Goal: Information Seeking & Learning: Learn about a topic

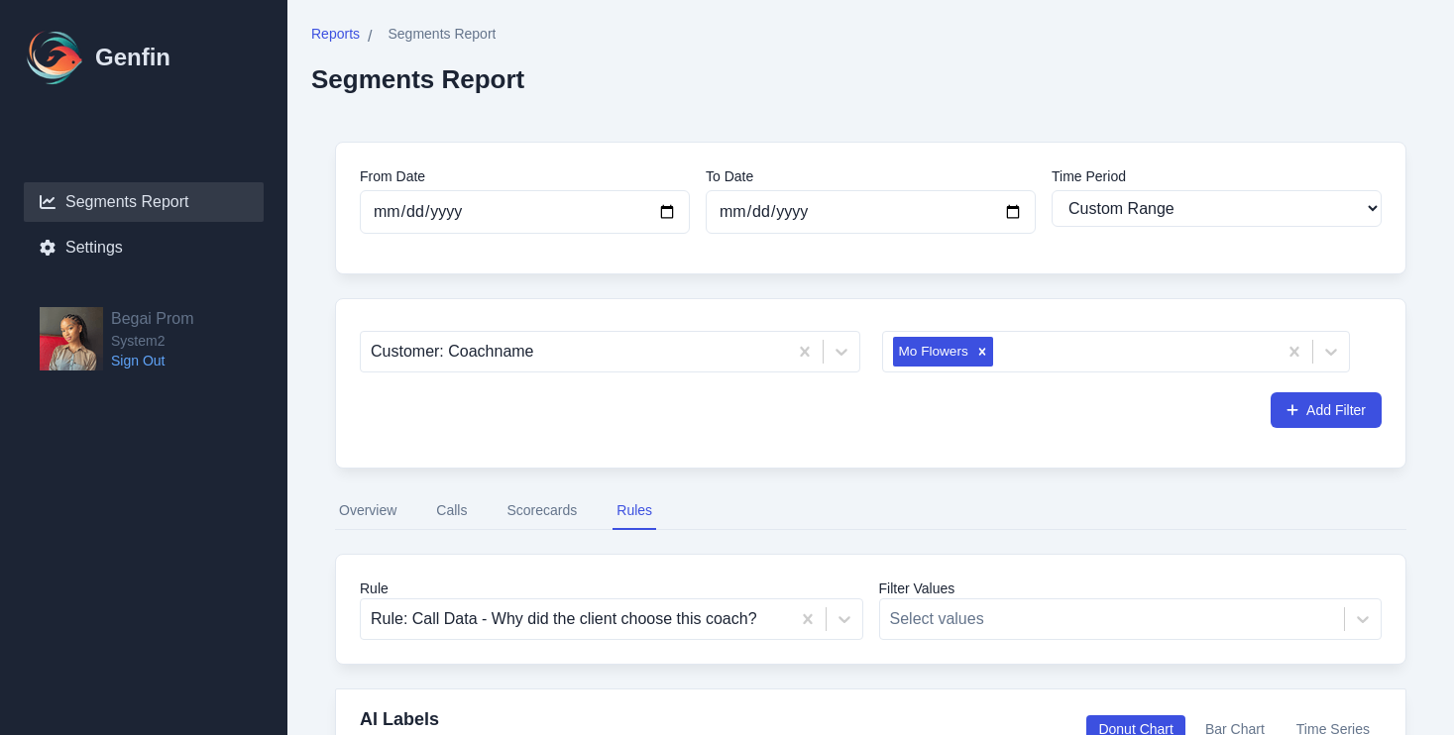
select select "custom"
click at [984, 359] on div "Remove Mo Flowers" at bounding box center [982, 352] width 22 height 30
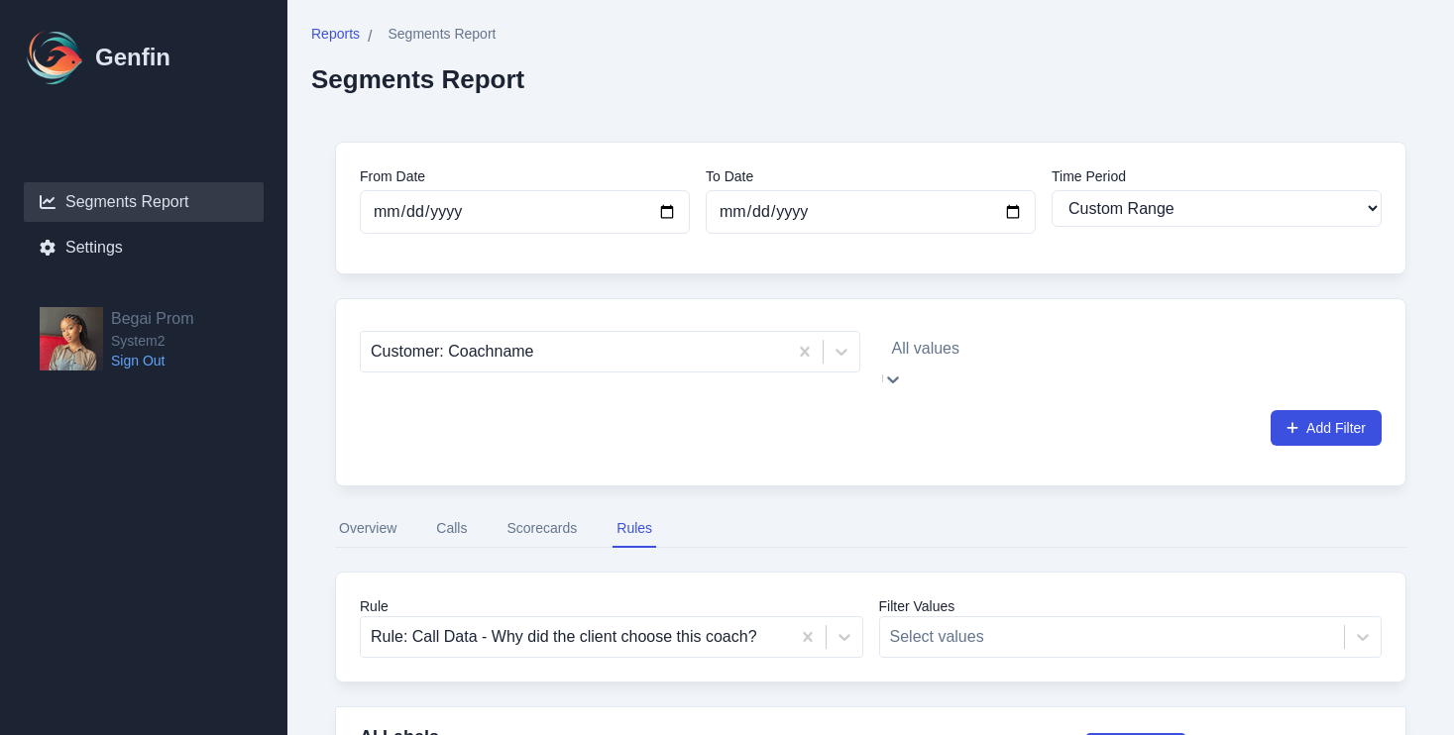
click at [956, 356] on div at bounding box center [1116, 349] width 449 height 28
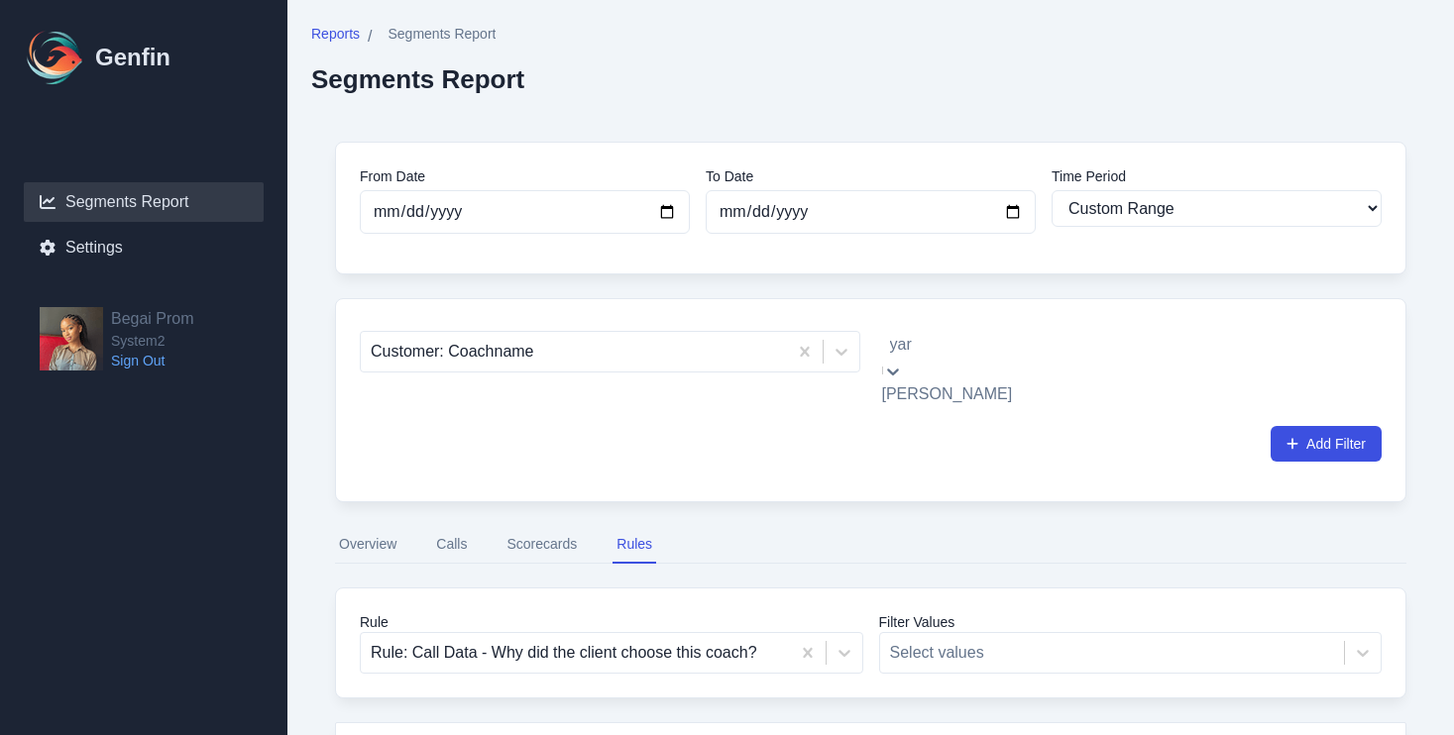
type input "yari"
click at [942, 406] on div "[PERSON_NAME]" at bounding box center [1116, 395] width 469 height 24
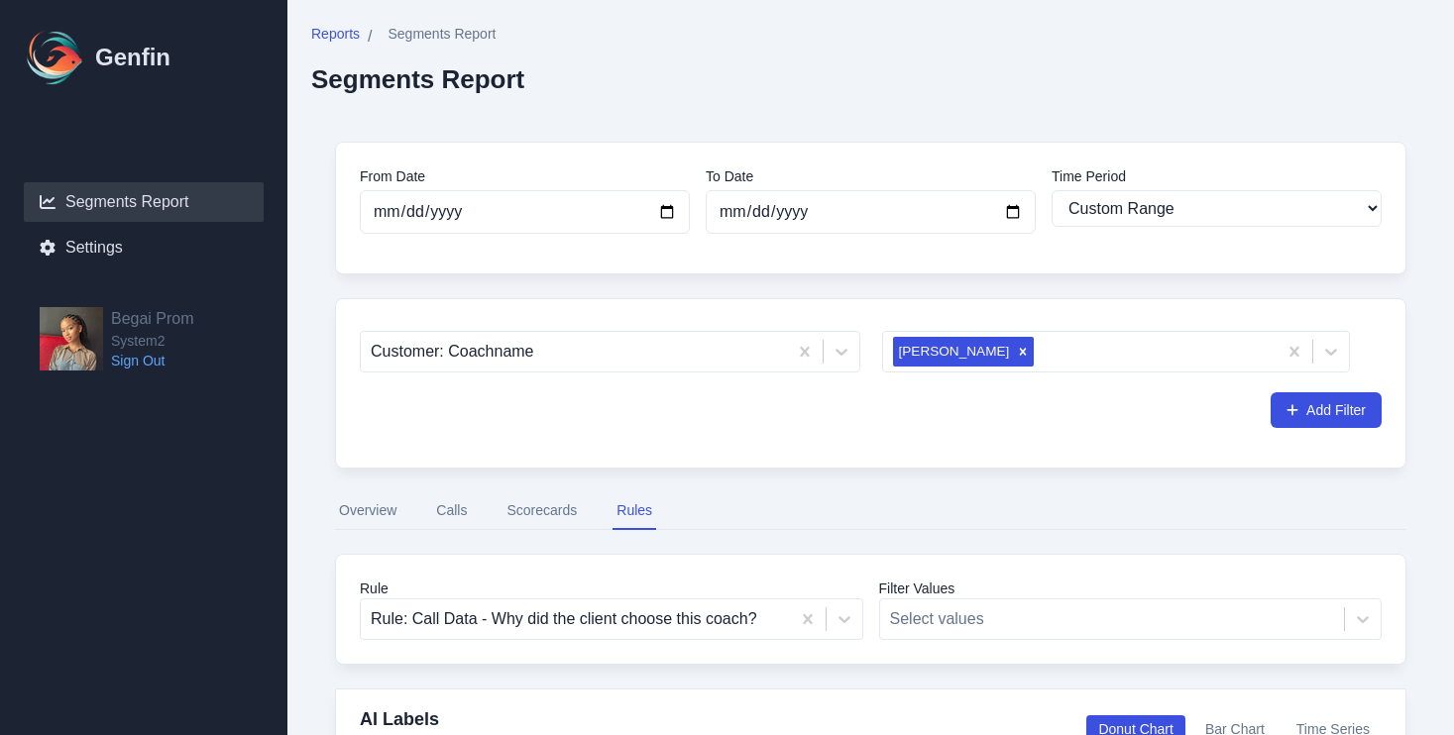
click at [1066, 439] on div "Customer: Coachname [PERSON_NAME] Add Filter" at bounding box center [870, 383] width 1071 height 170
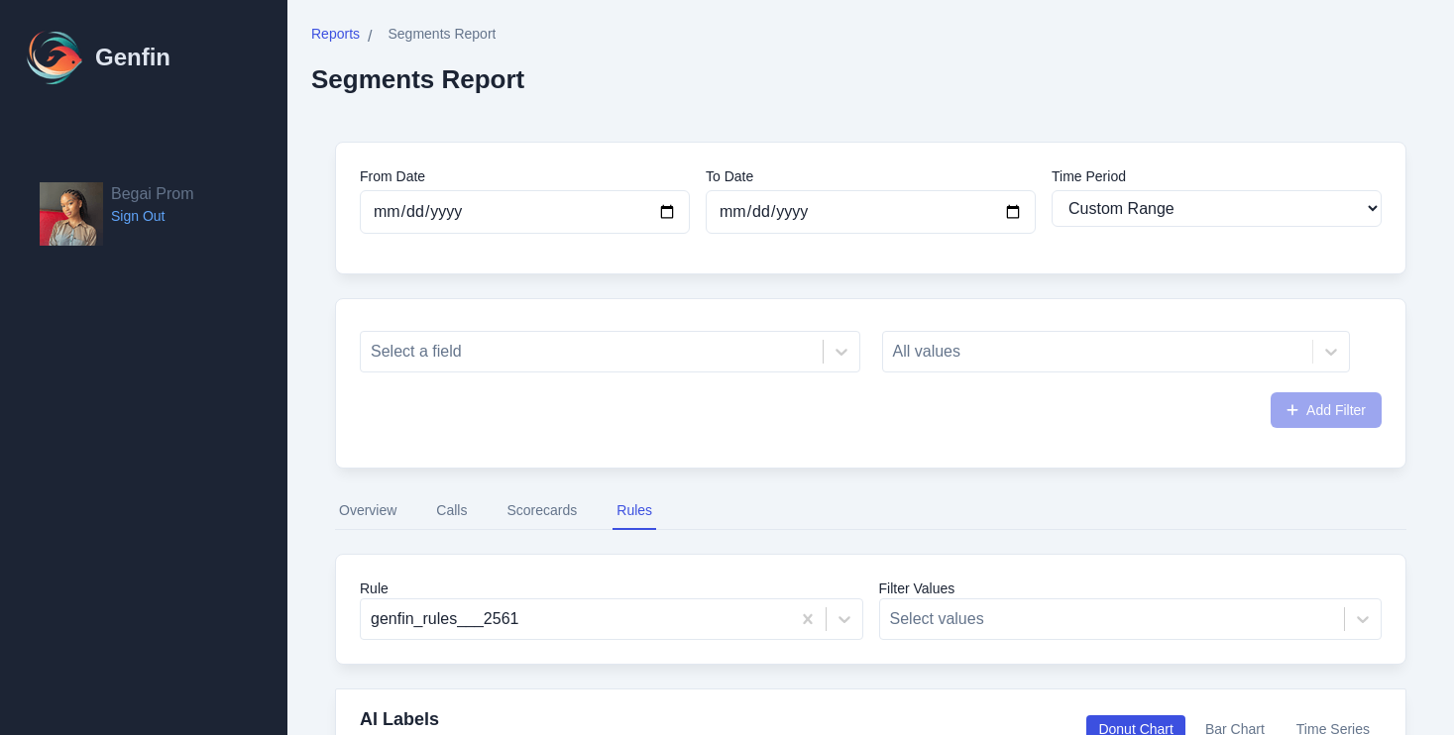
select select "custom"
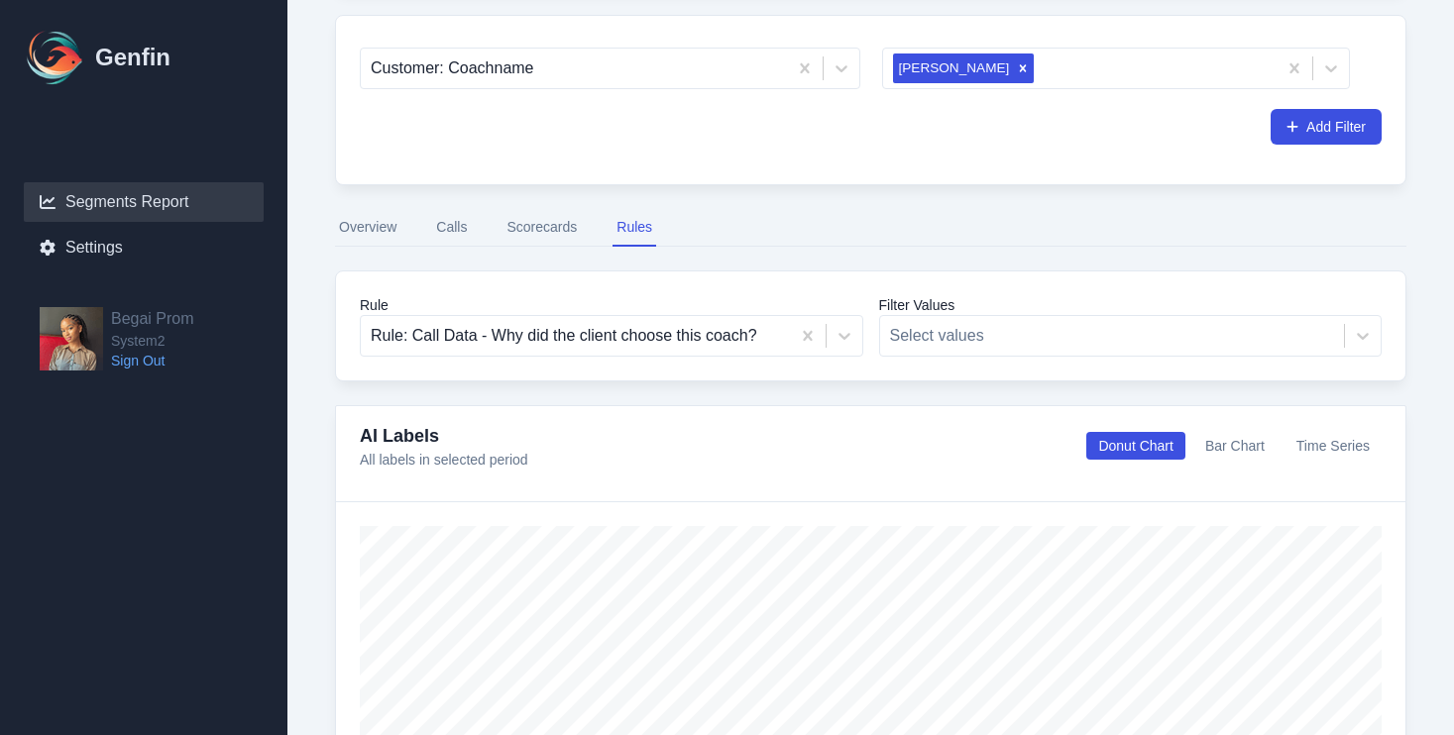
scroll to position [357, 0]
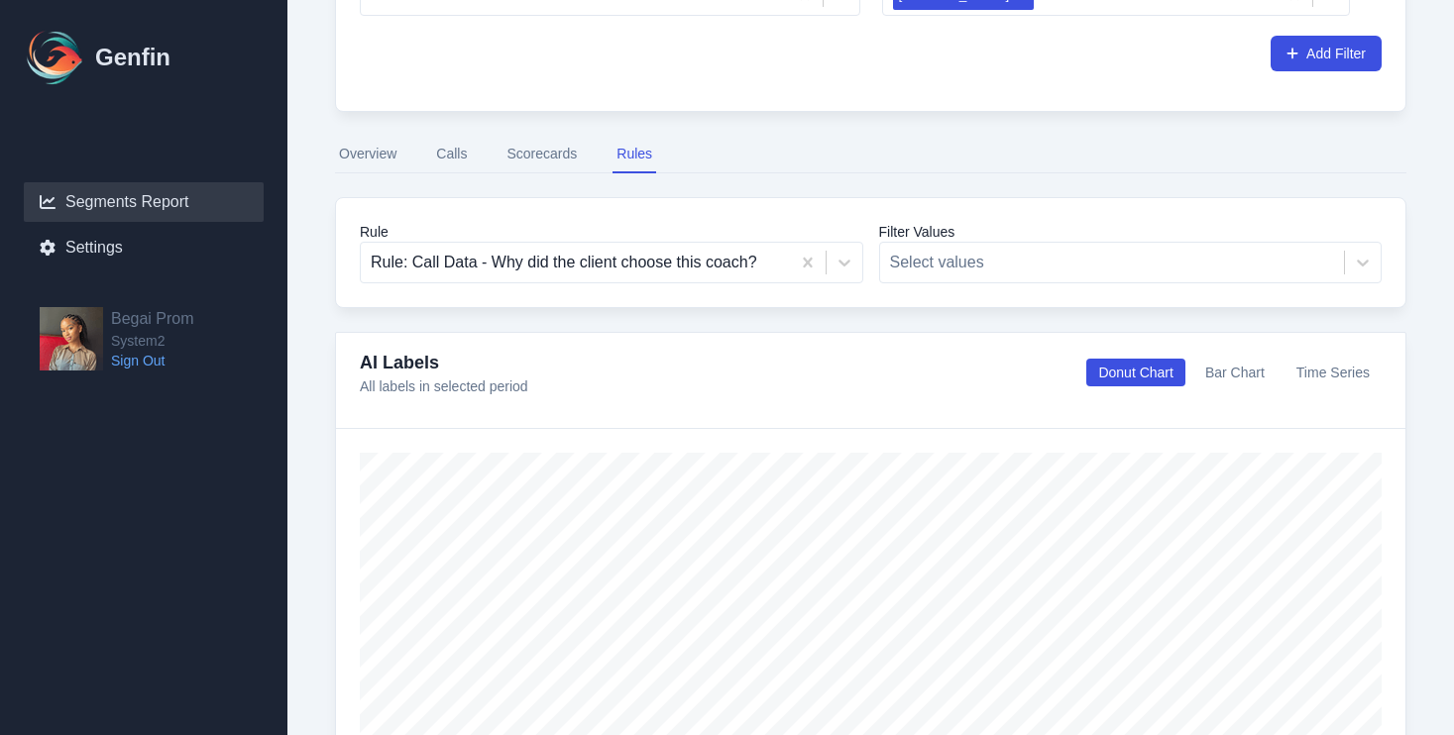
click at [385, 155] on button "Overview" at bounding box center [367, 155] width 65 height 38
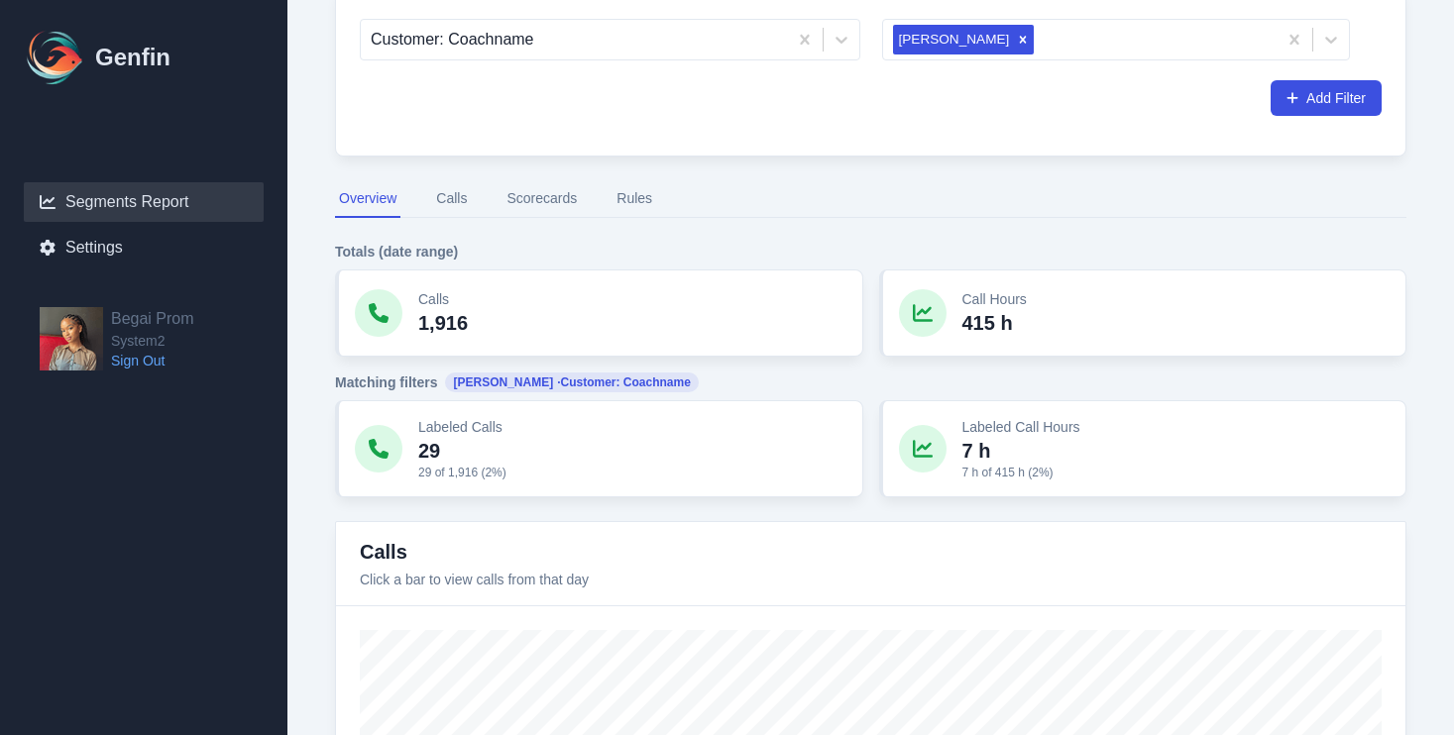
scroll to position [264, 0]
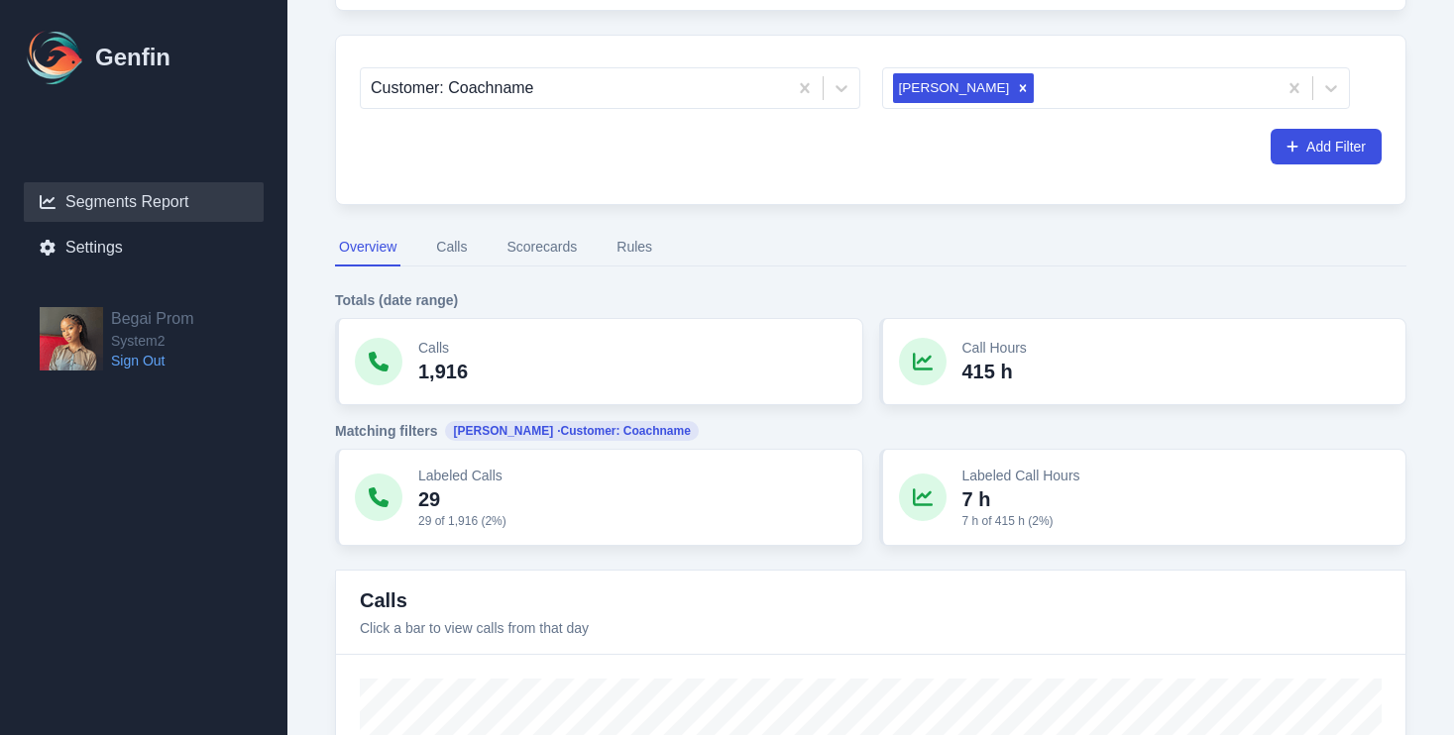
click at [632, 261] on button "Rules" at bounding box center [634, 248] width 44 height 38
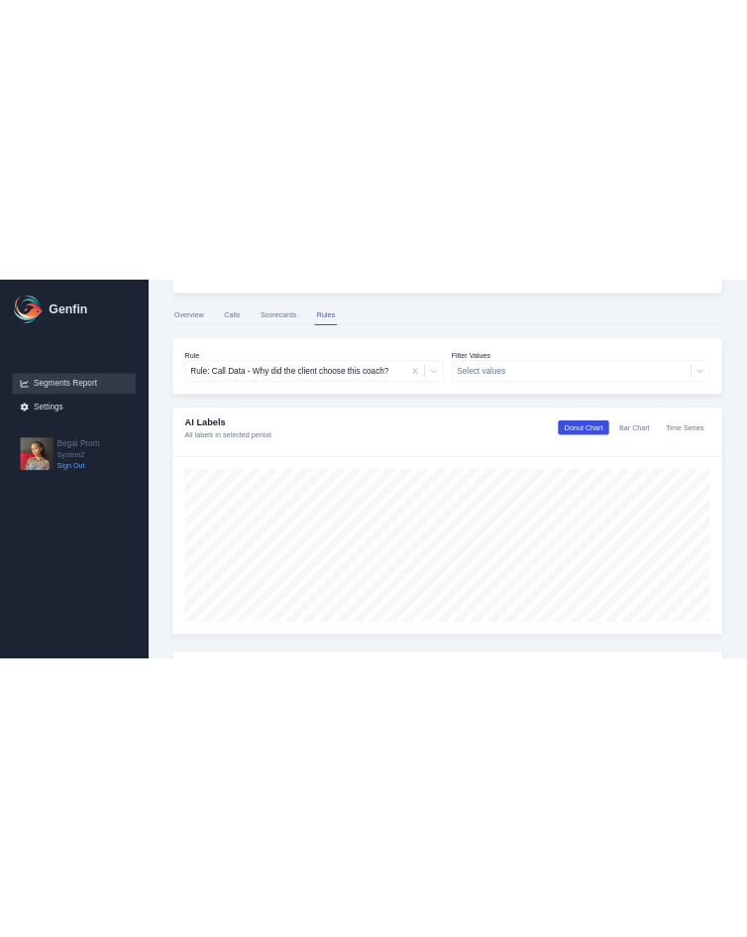
scroll to position [453, 0]
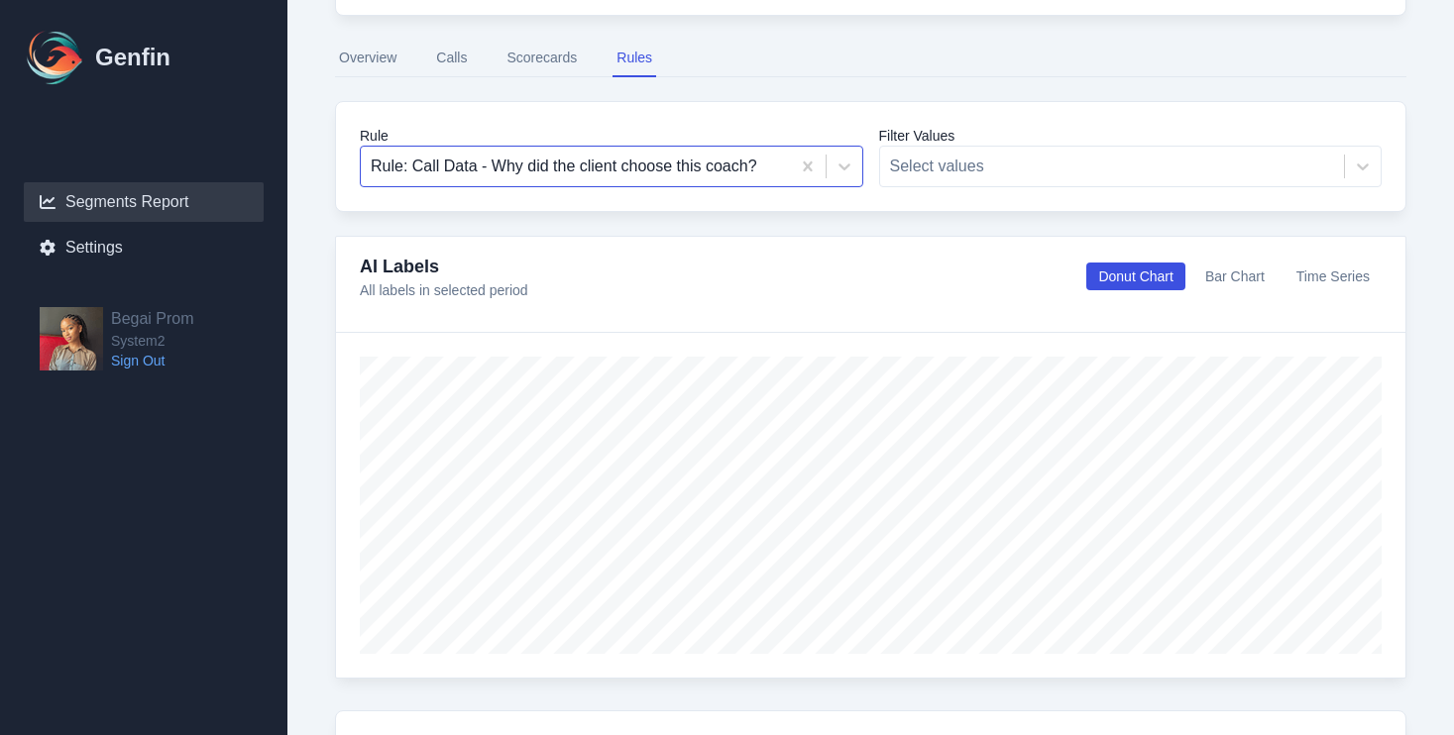
click at [721, 182] on div "Rule: Call Data - Why did the client choose this coach?" at bounding box center [575, 167] width 429 height 36
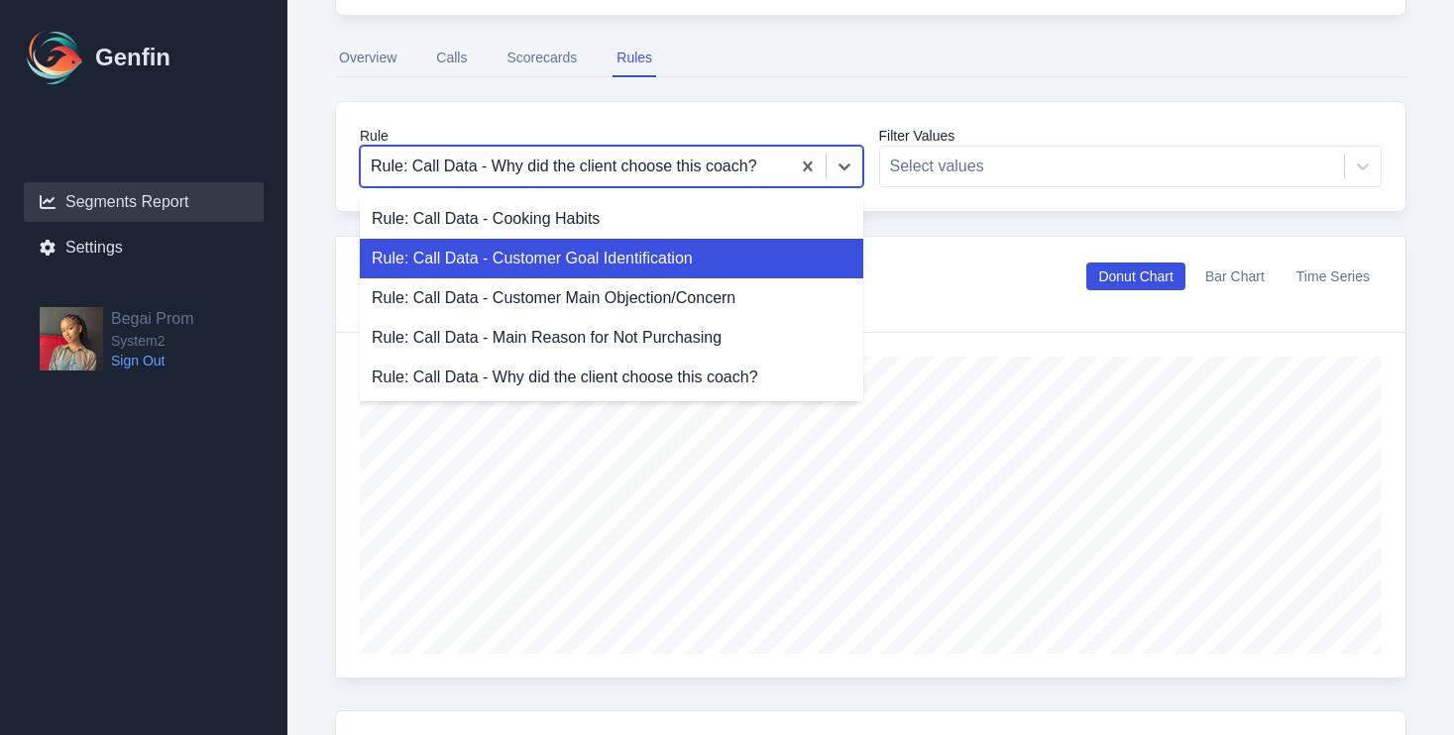
click at [684, 260] on div "Rule: Call Data - Customer Goal Identification" at bounding box center [611, 259] width 503 height 40
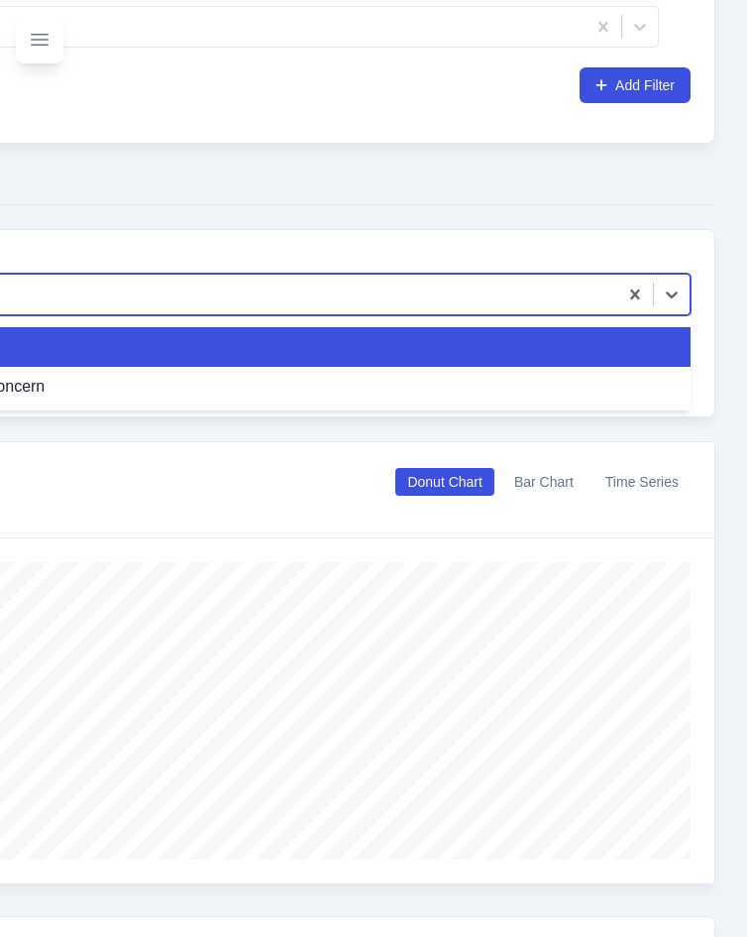
scroll to position [540, 77]
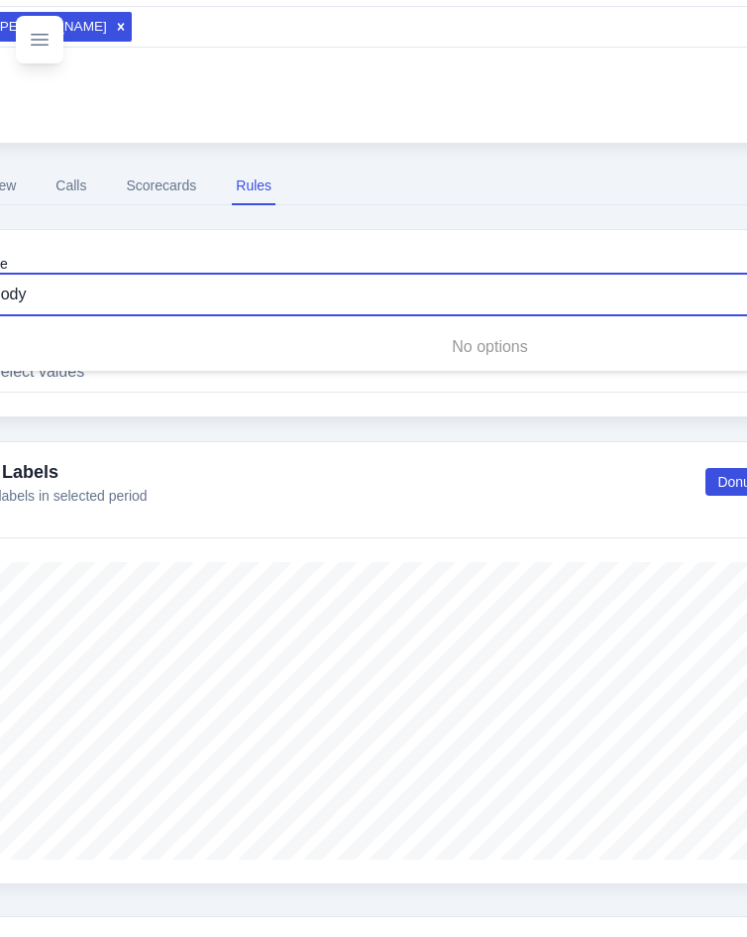
type input "Body"
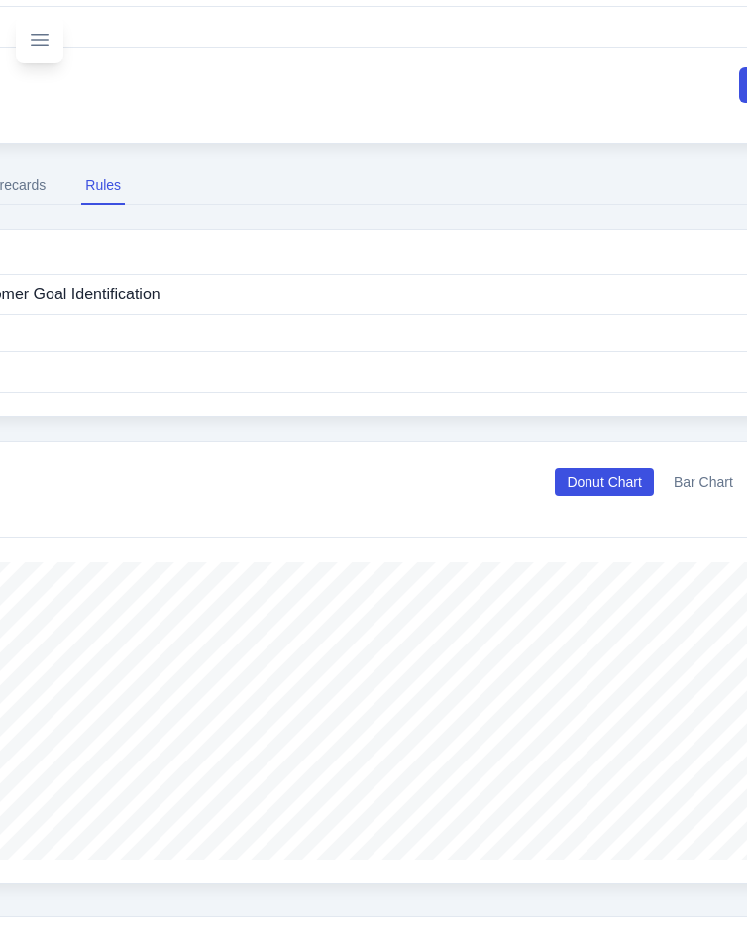
scroll to position [540, 158]
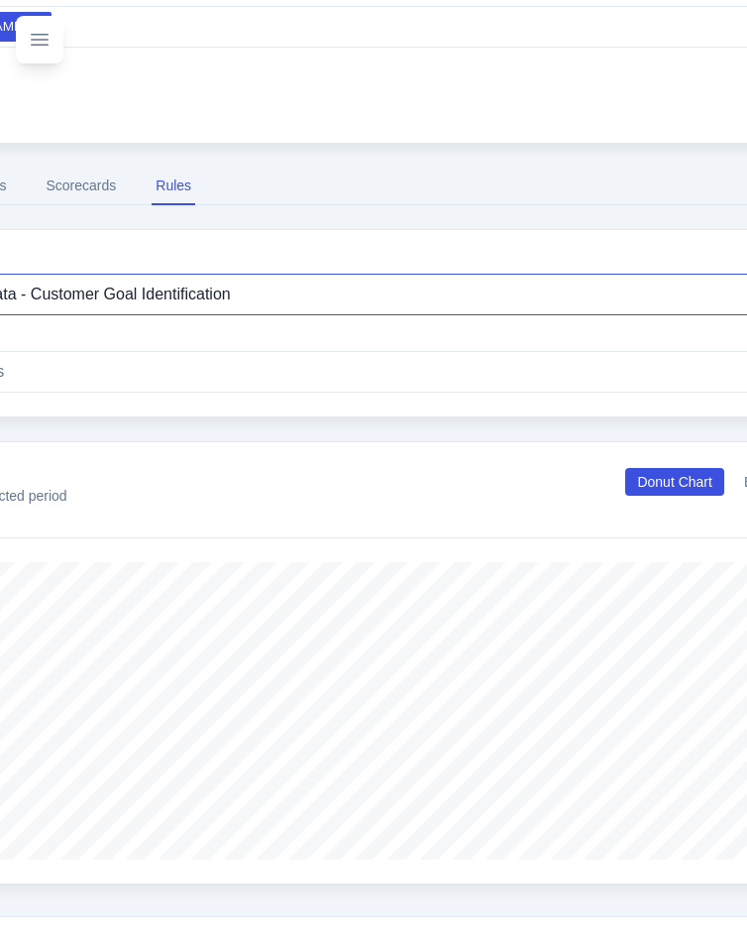
click at [298, 291] on div at bounding box center [374, 294] width 928 height 28
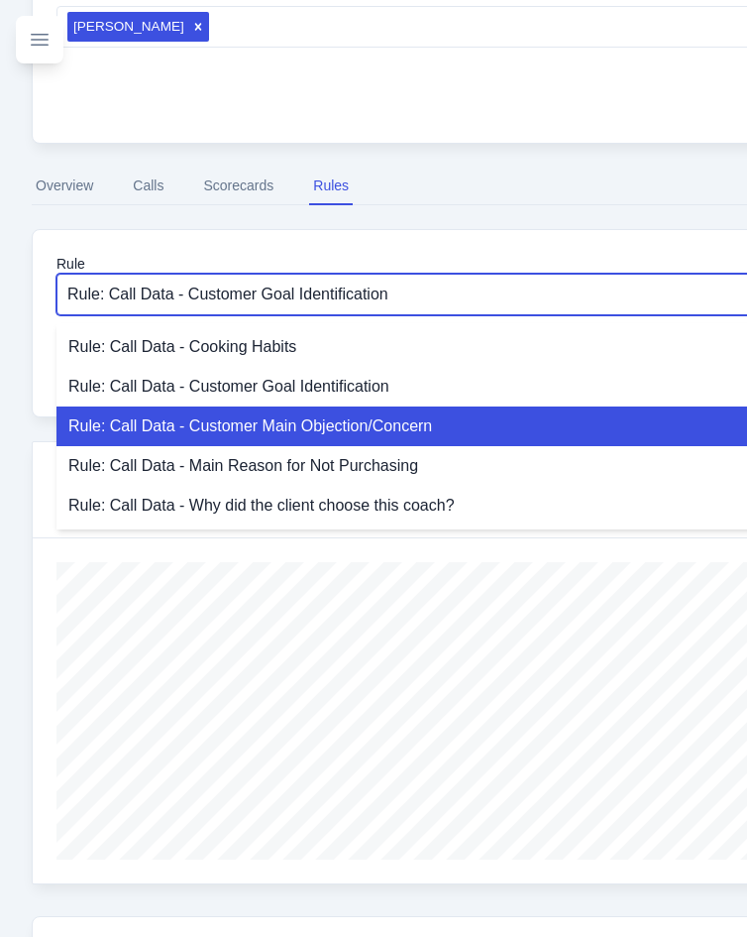
click at [305, 420] on div "Rule: Call Data - Customer Main Objection/Concern" at bounding box center [567, 426] width 1022 height 40
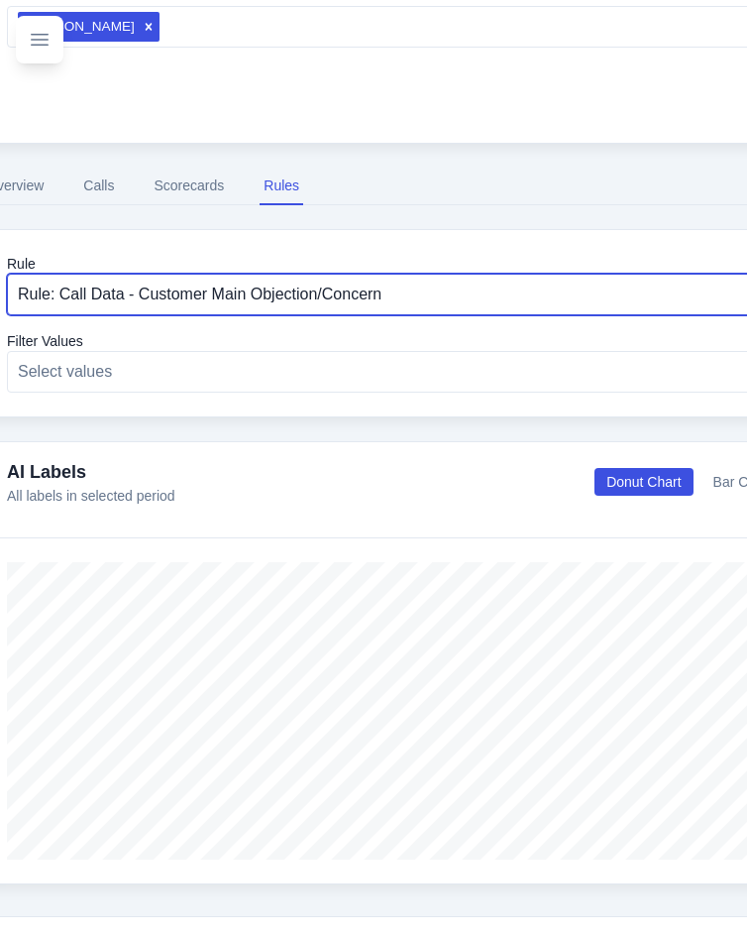
scroll to position [540, 53]
click at [273, 291] on div at bounding box center [409, 294] width 789 height 28
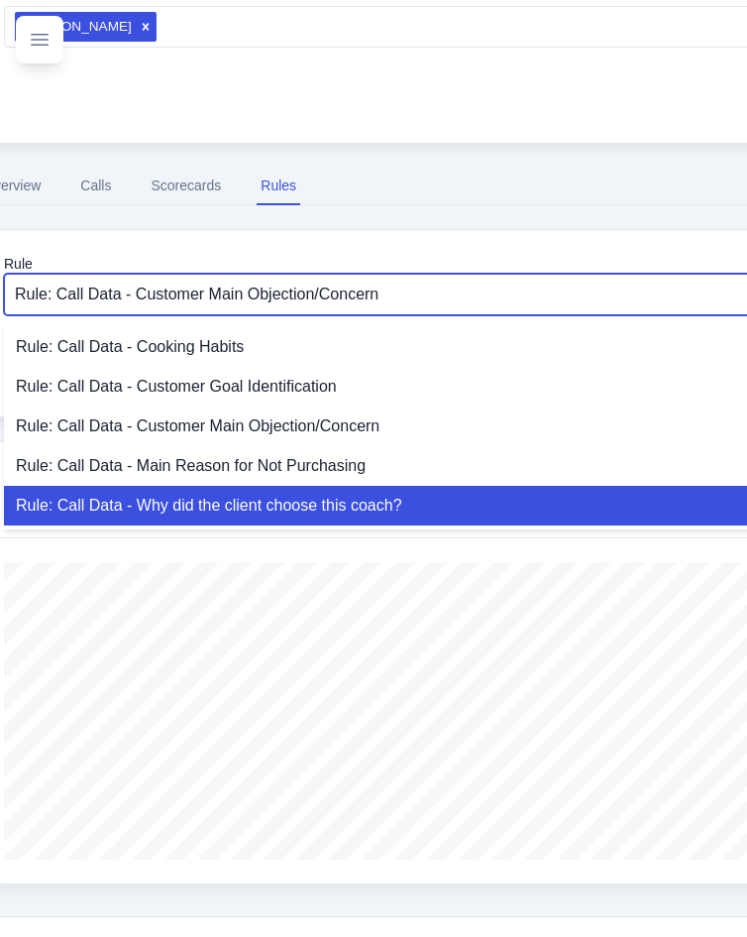
click at [292, 500] on div "Rule: Call Data - Why did the client choose this coach?" at bounding box center [445, 506] width 883 height 40
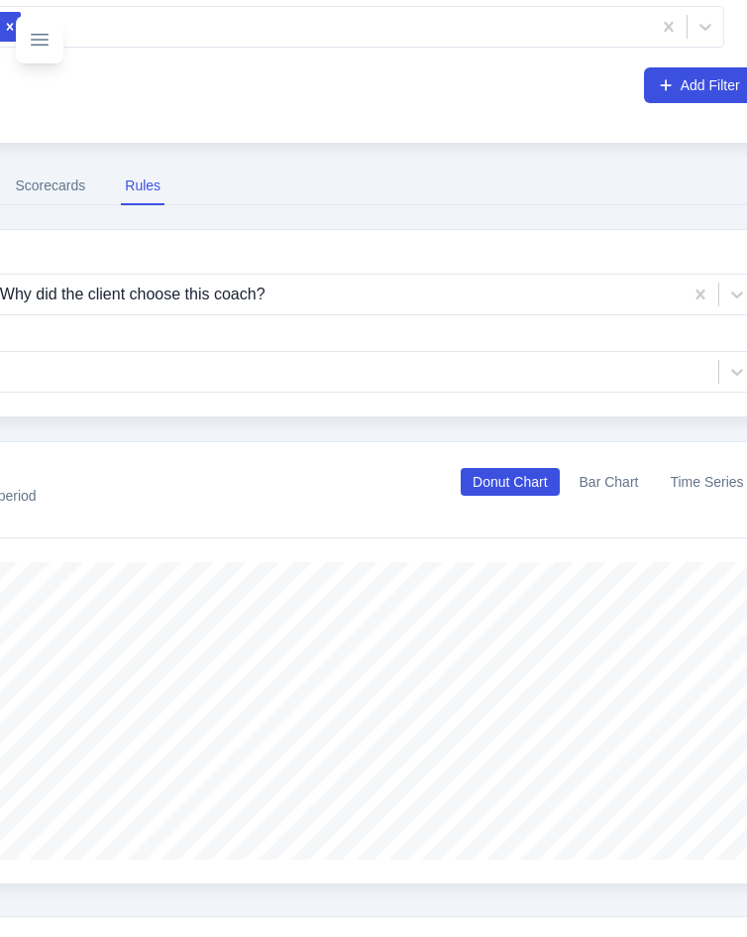
scroll to position [540, 210]
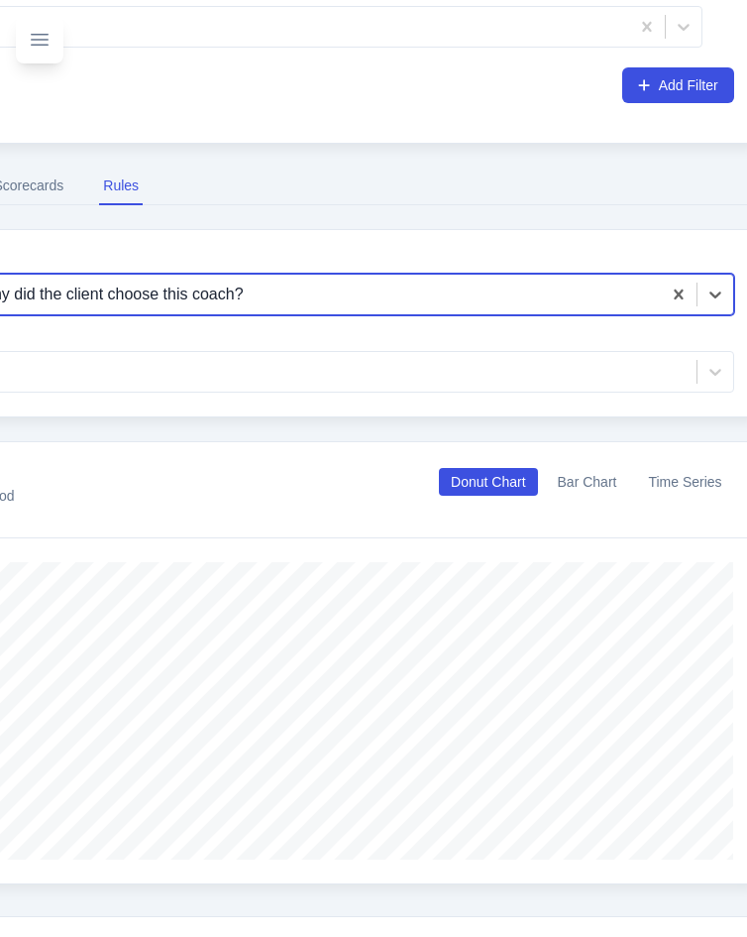
click at [260, 307] on div at bounding box center [254, 294] width 794 height 28
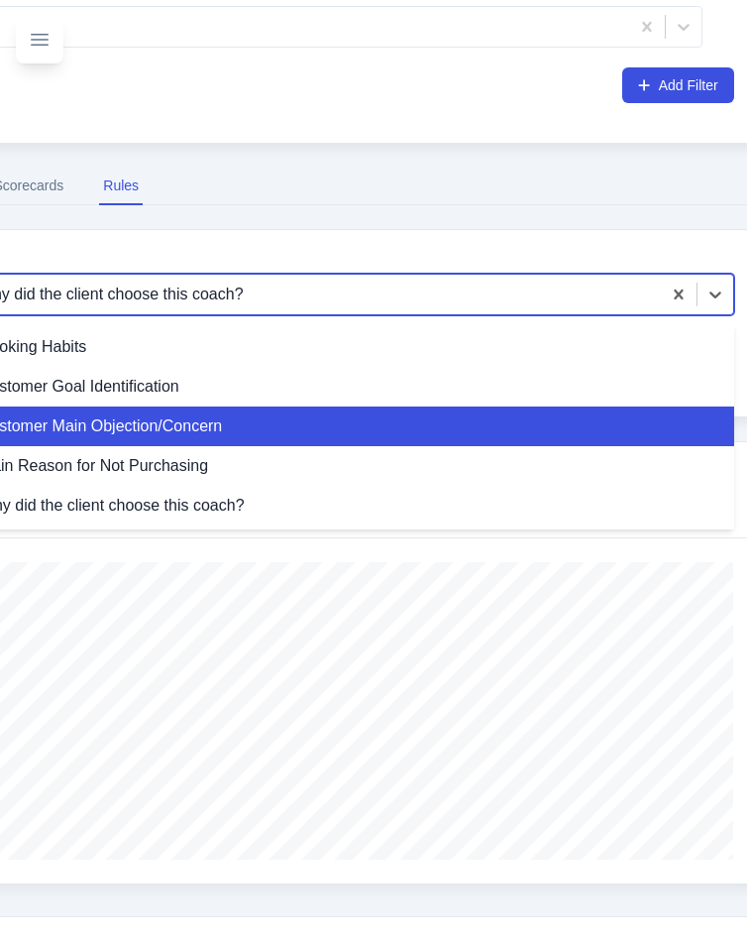
click at [214, 433] on div "Rule: Call Data - Customer Main Objection/Concern" at bounding box center [290, 426] width 888 height 40
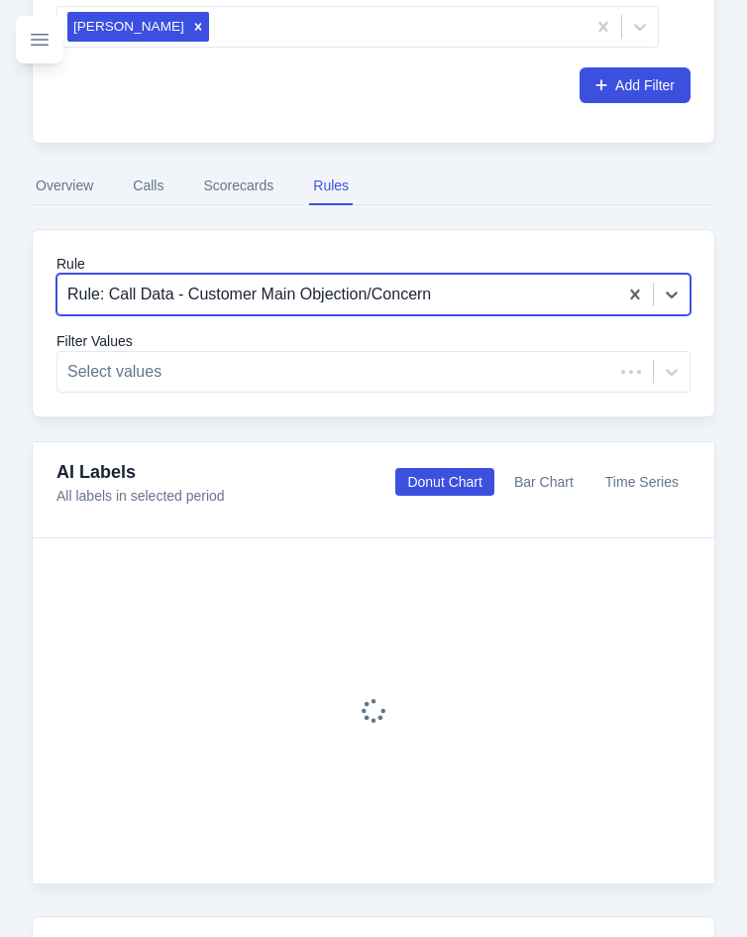
scroll to position [540, 0]
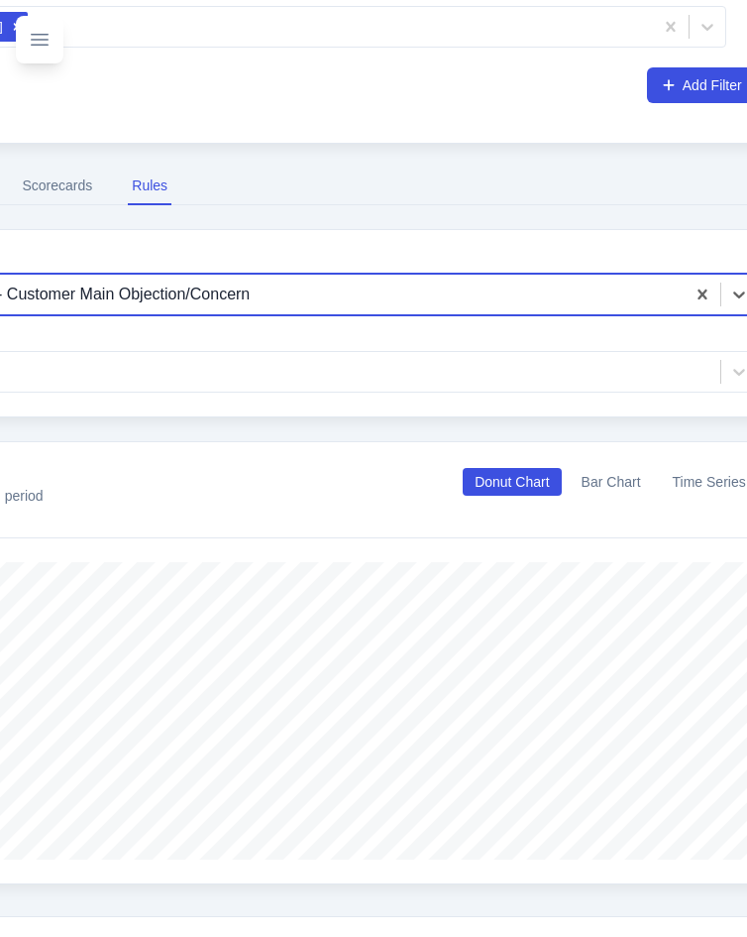
scroll to position [540, 177]
click at [382, 291] on div at bounding box center [284, 294] width 789 height 28
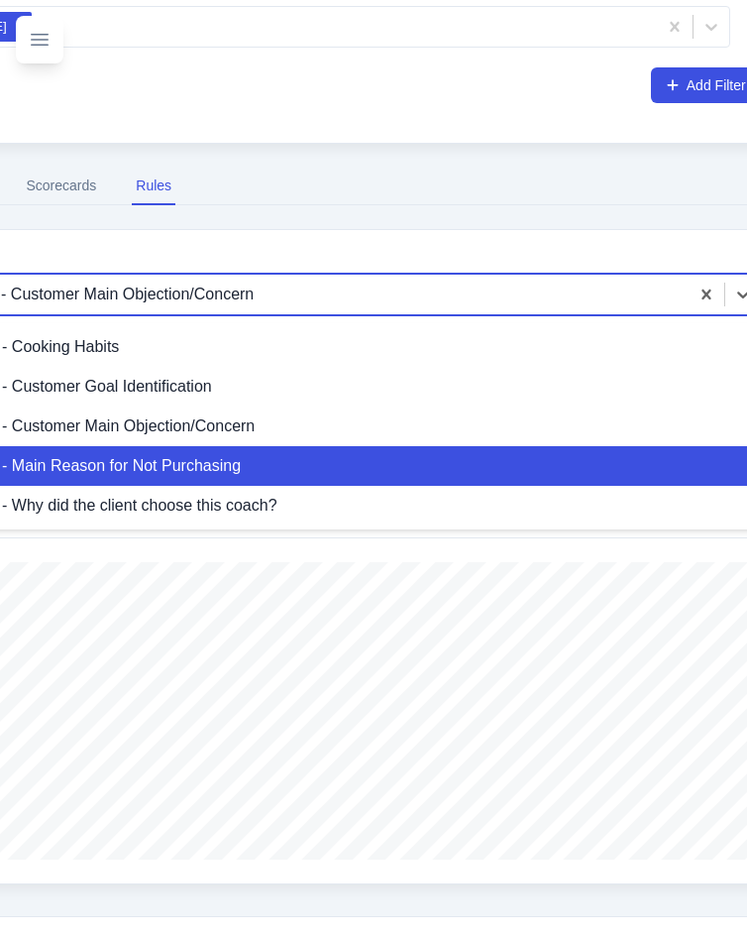
click at [278, 458] on div "Rule: Call Data - Main Reason for Not Purchasing" at bounding box center [320, 466] width 883 height 40
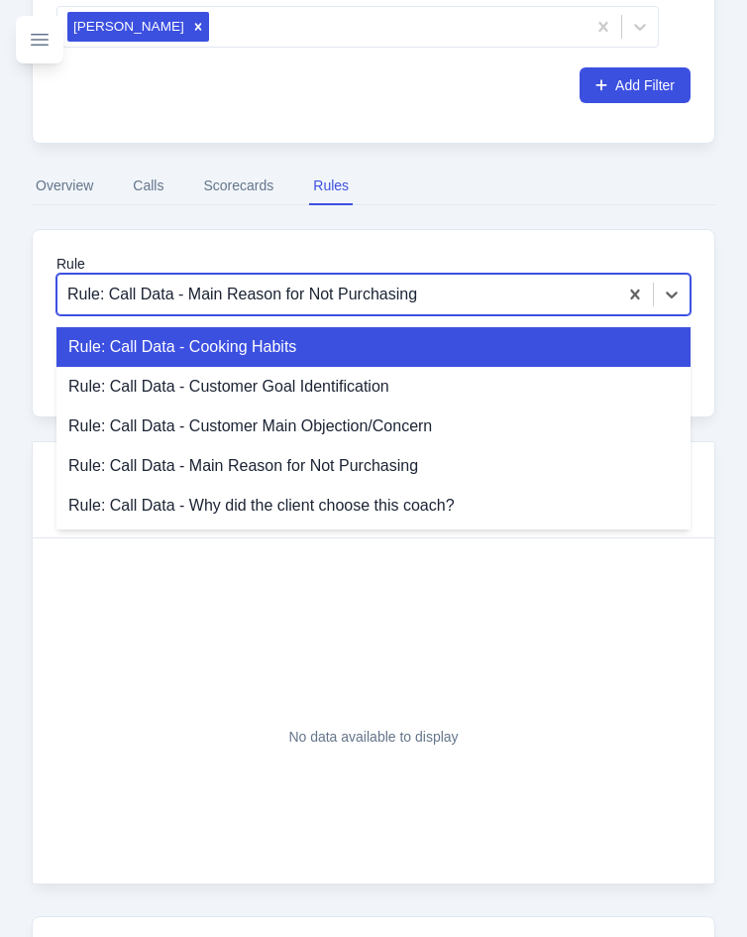
click at [383, 300] on div at bounding box center [337, 294] width 540 height 28
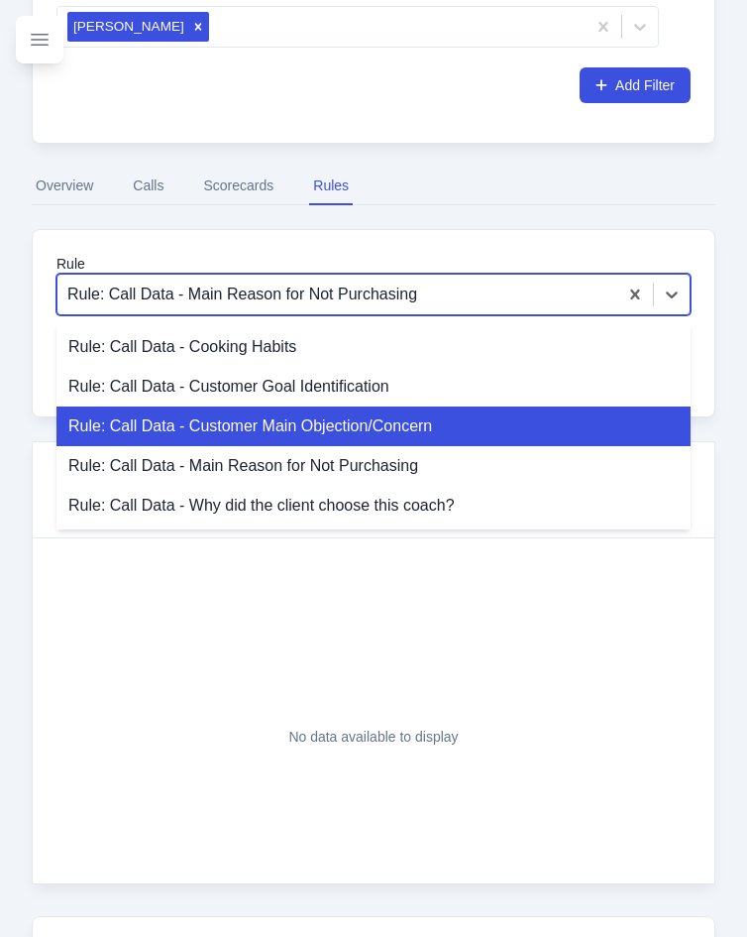
click at [383, 433] on div "Rule: Call Data - Customer Main Objection/Concern" at bounding box center [373, 426] width 634 height 40
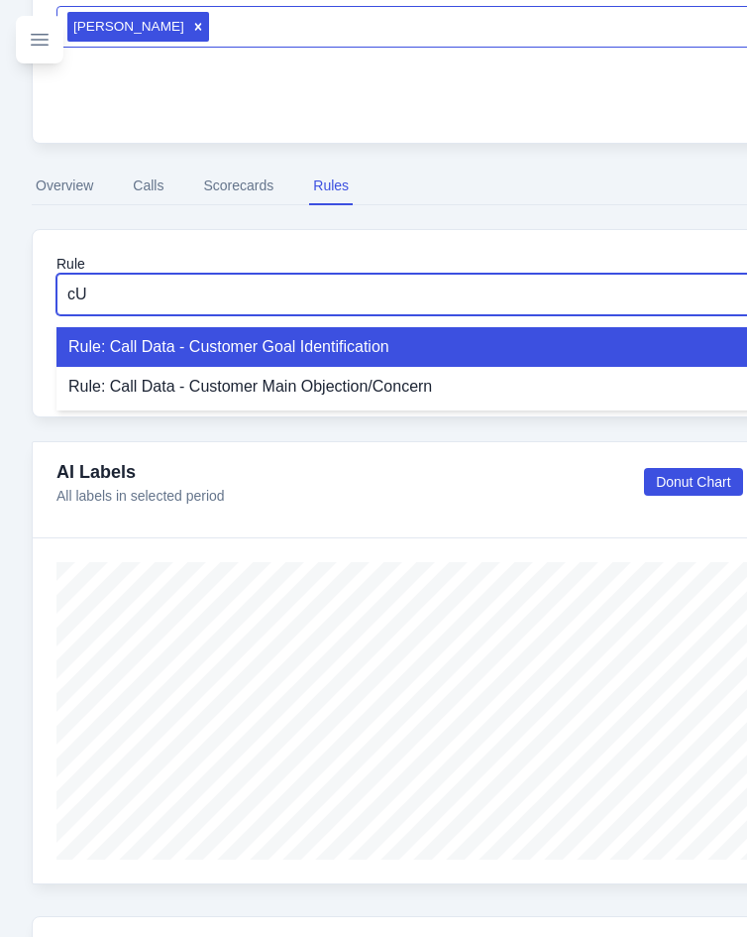
type input "cUS"
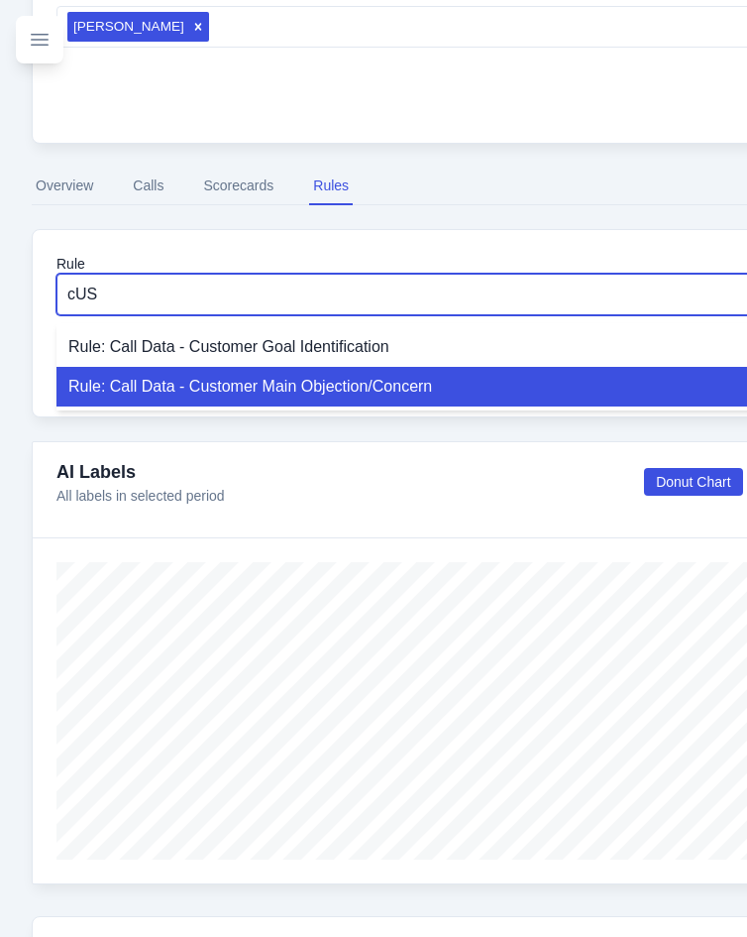
click at [572, 392] on div "Rule: Call Data - Customer Main Objection/Concern" at bounding box center [497, 387] width 883 height 40
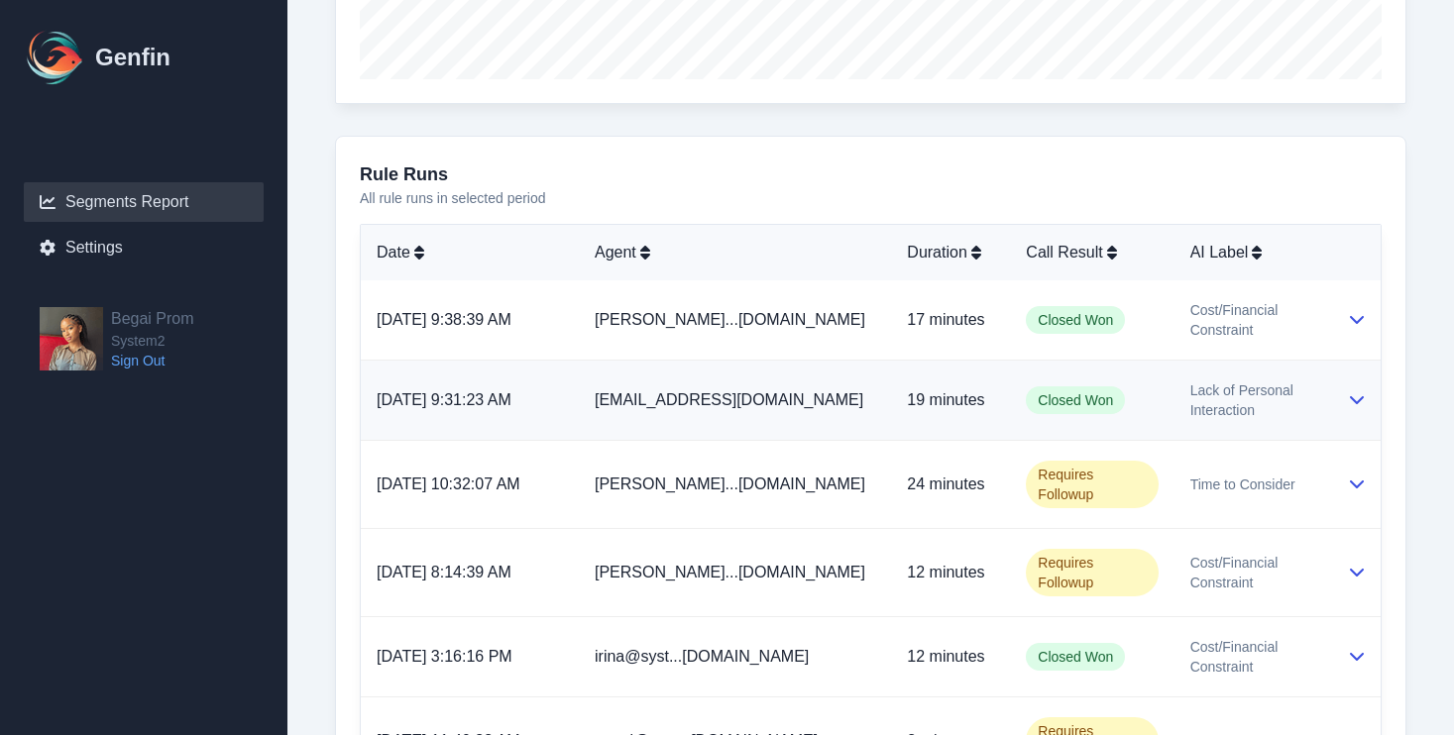
scroll to position [1043, 0]
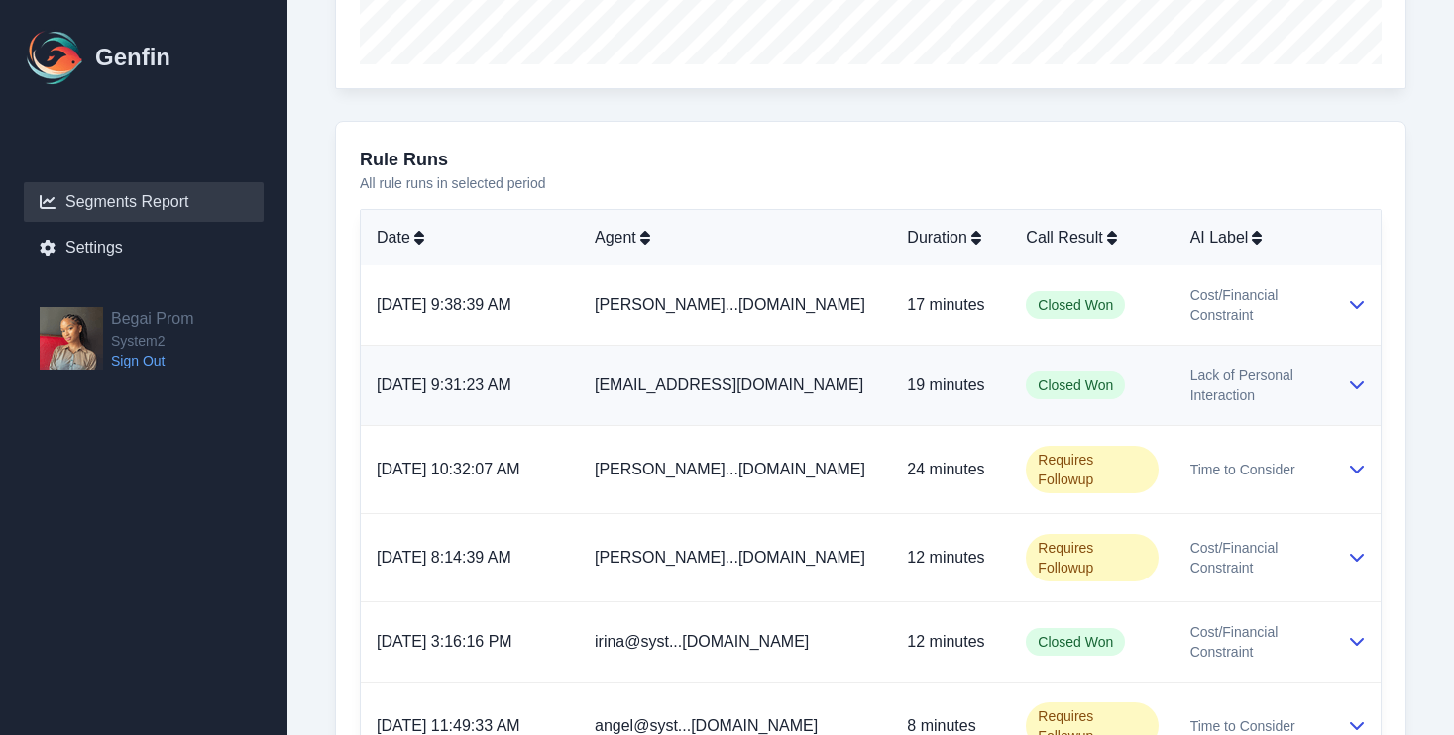
click at [1345, 377] on td at bounding box center [1356, 386] width 50 height 80
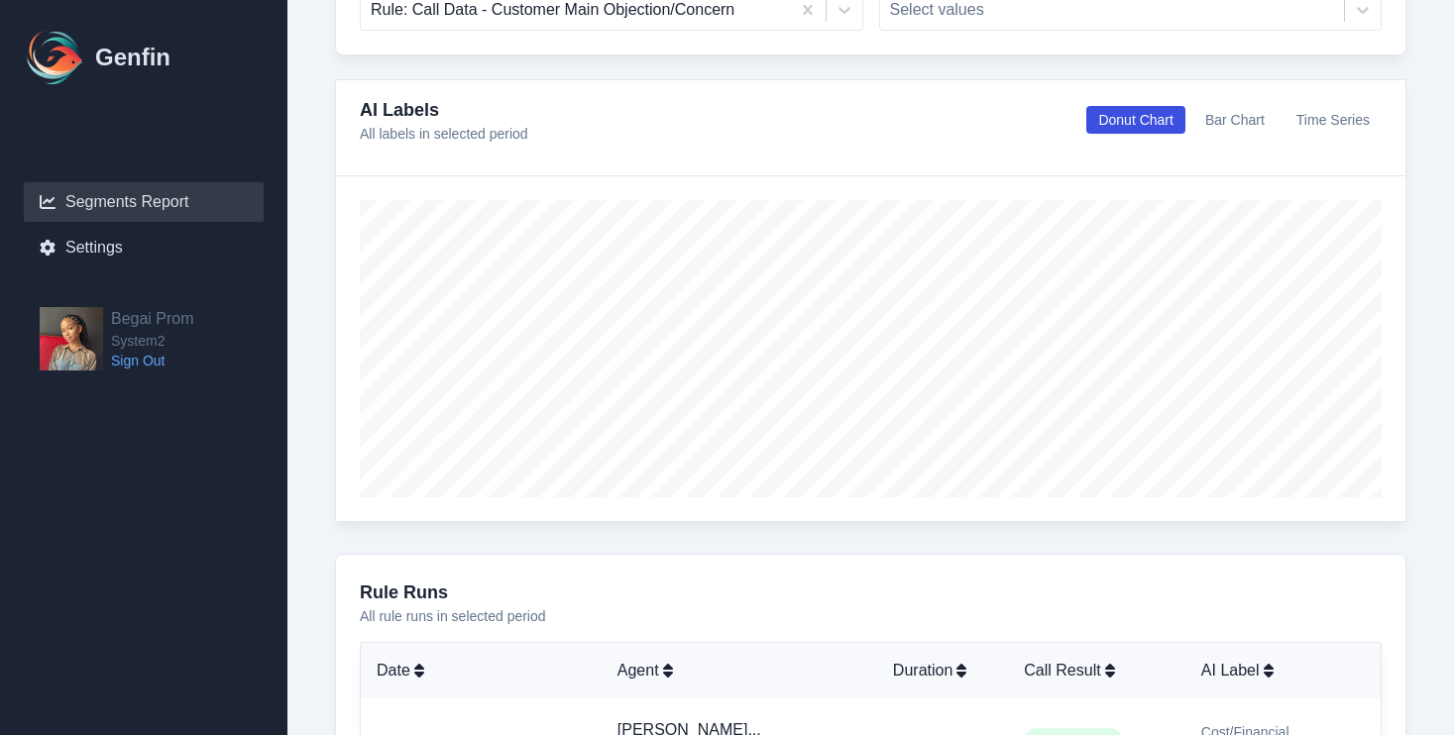
scroll to position [1000, 0]
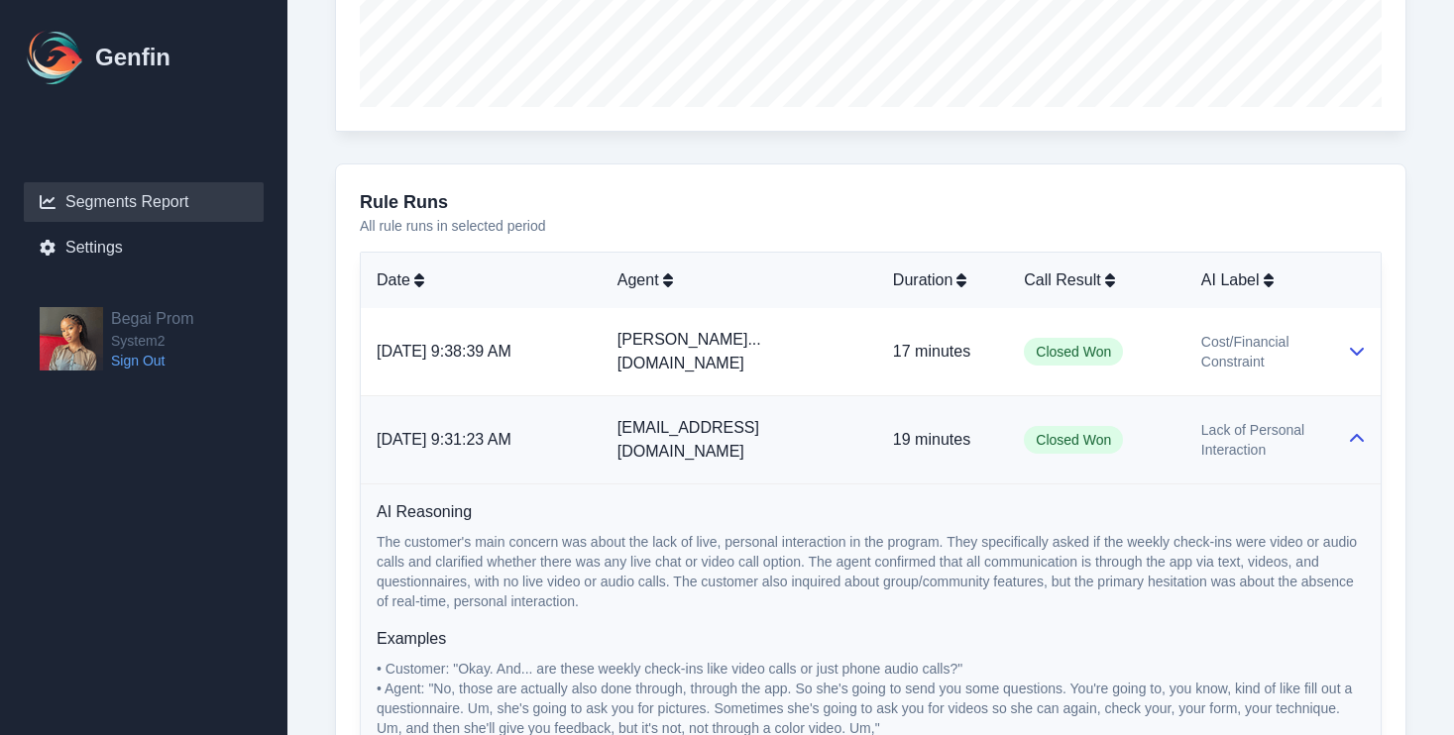
click at [1352, 434] on icon at bounding box center [1357, 438] width 14 height 8
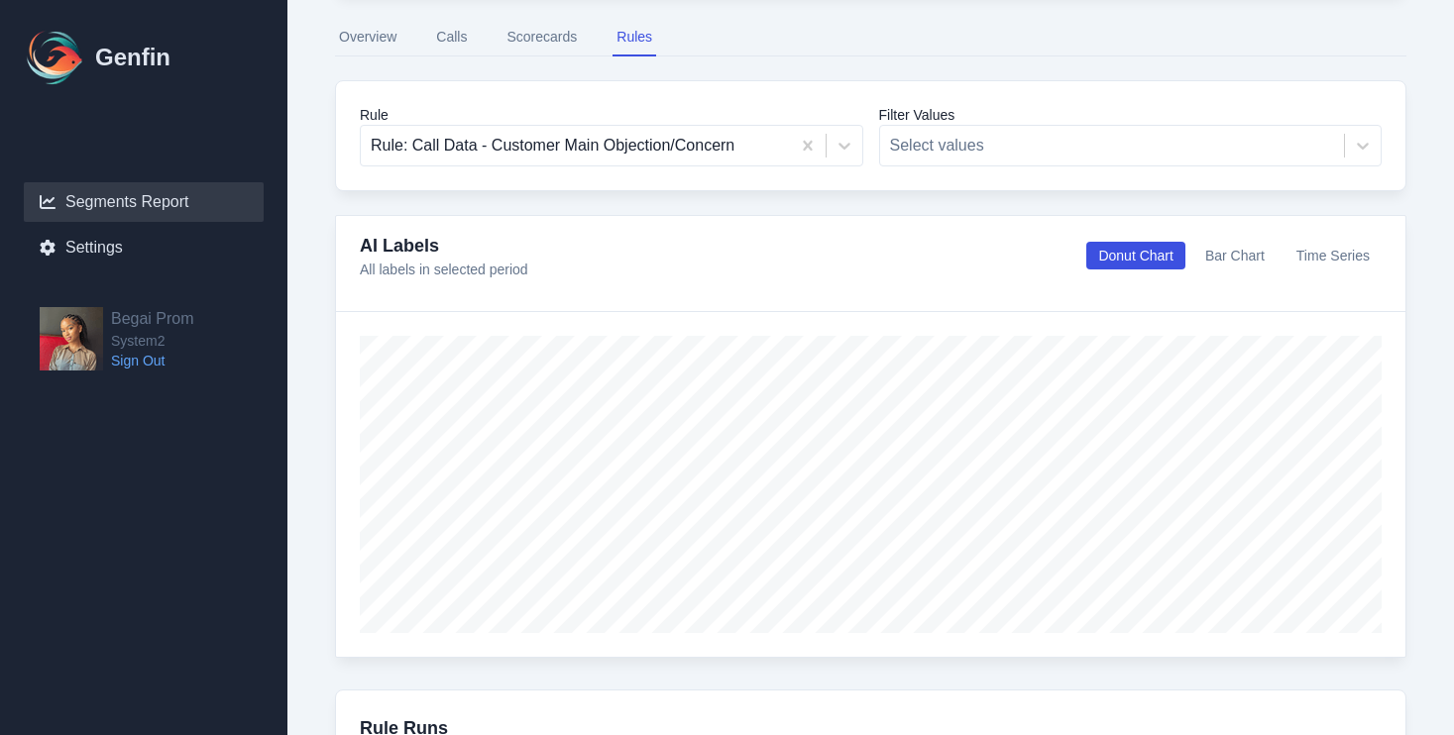
scroll to position [477, 0]
